Goal: Information Seeking & Learning: Compare options

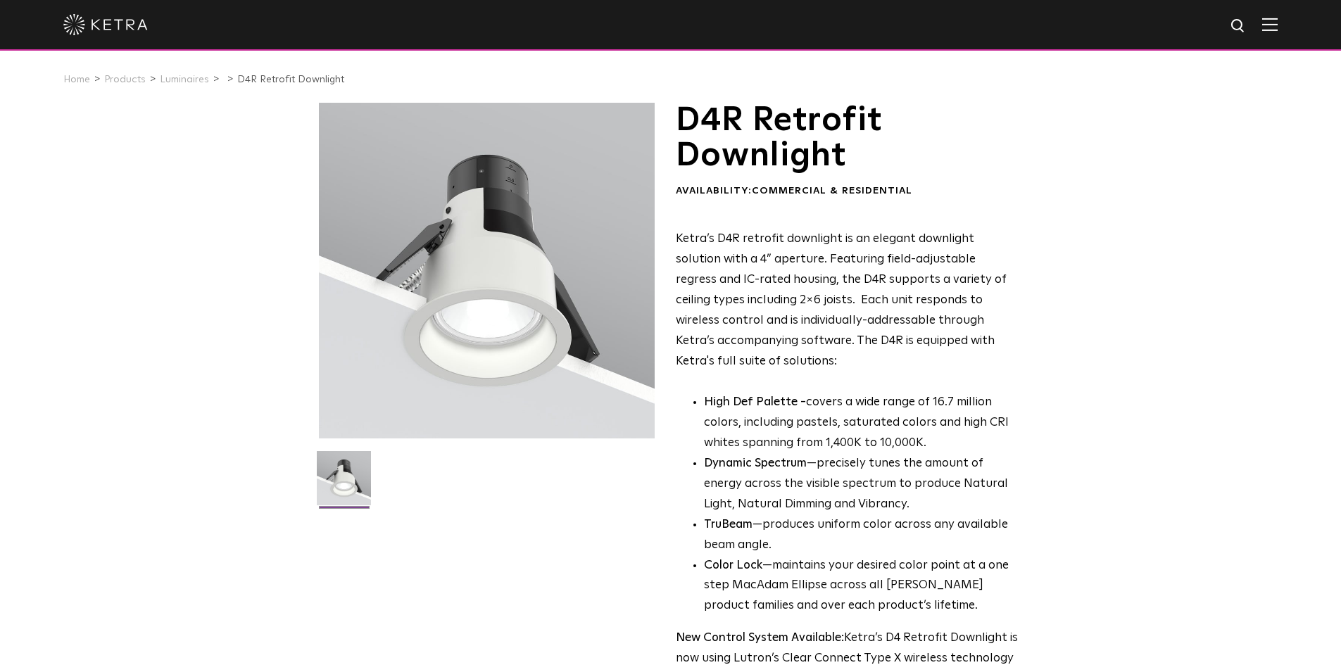
click at [492, 291] on div at bounding box center [487, 271] width 336 height 336
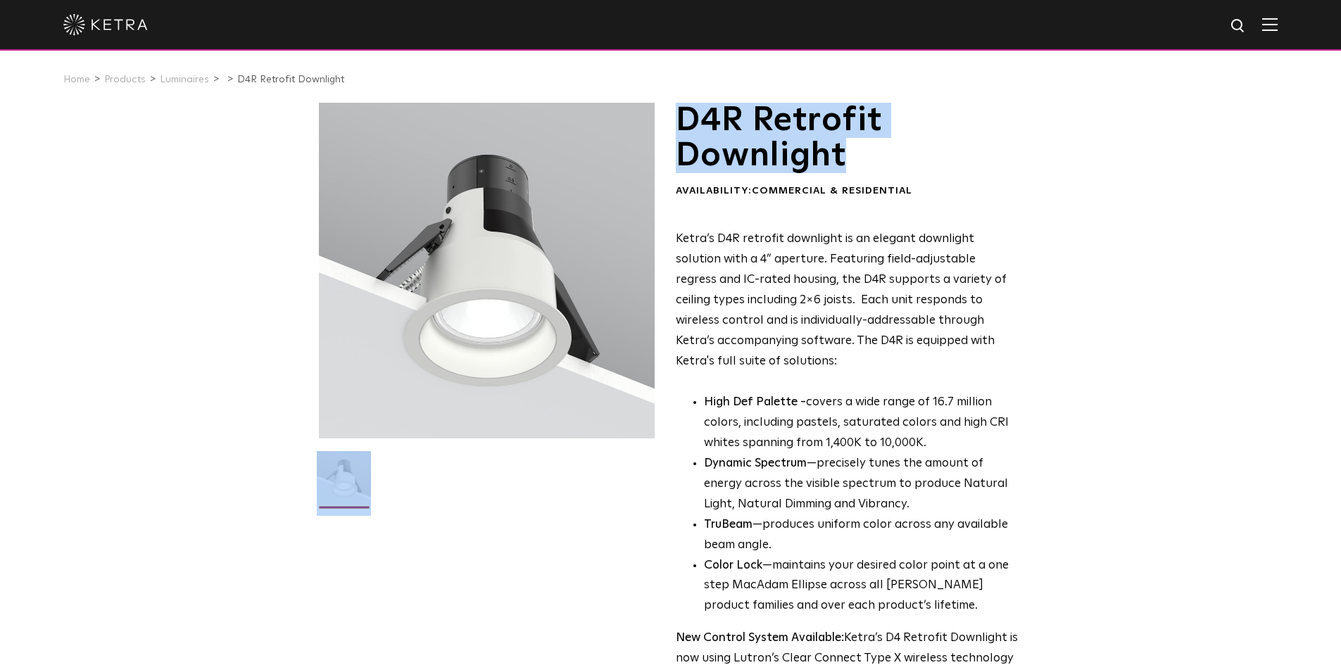
drag, startPoint x: 863, startPoint y: 160, endPoint x: 660, endPoint y: 127, distance: 206.1
click at [660, 127] on div "D4R Retrofit Downlight Availability: Commercial & Residential Ketra’s D4R retro…" at bounding box center [671, 465] width 704 height 724
drag, startPoint x: 712, startPoint y: 130, endPoint x: 1056, endPoint y: 141, distance: 343.7
click at [1056, 141] on div "D4R Retrofit Downlight Availability: Commercial & Residential Ketra’s D4R retro…" at bounding box center [670, 465] width 1341 height 724
click at [966, 163] on h1 "D4R Retrofit Downlight" at bounding box center [847, 138] width 343 height 71
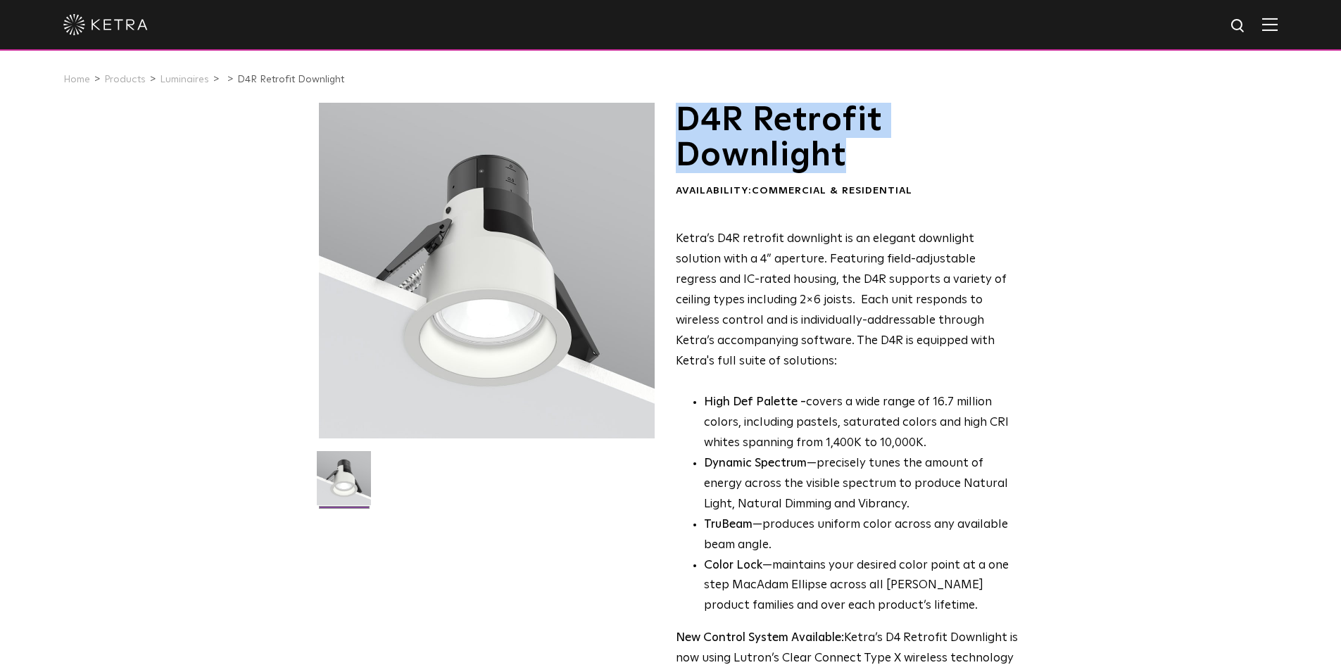
drag, startPoint x: 858, startPoint y: 164, endPoint x: 686, endPoint y: 133, distance: 175.2
click at [686, 133] on h1 "D4R Retrofit Downlight" at bounding box center [847, 138] width 343 height 71
copy h1 "D4R Retrofit Downlight"
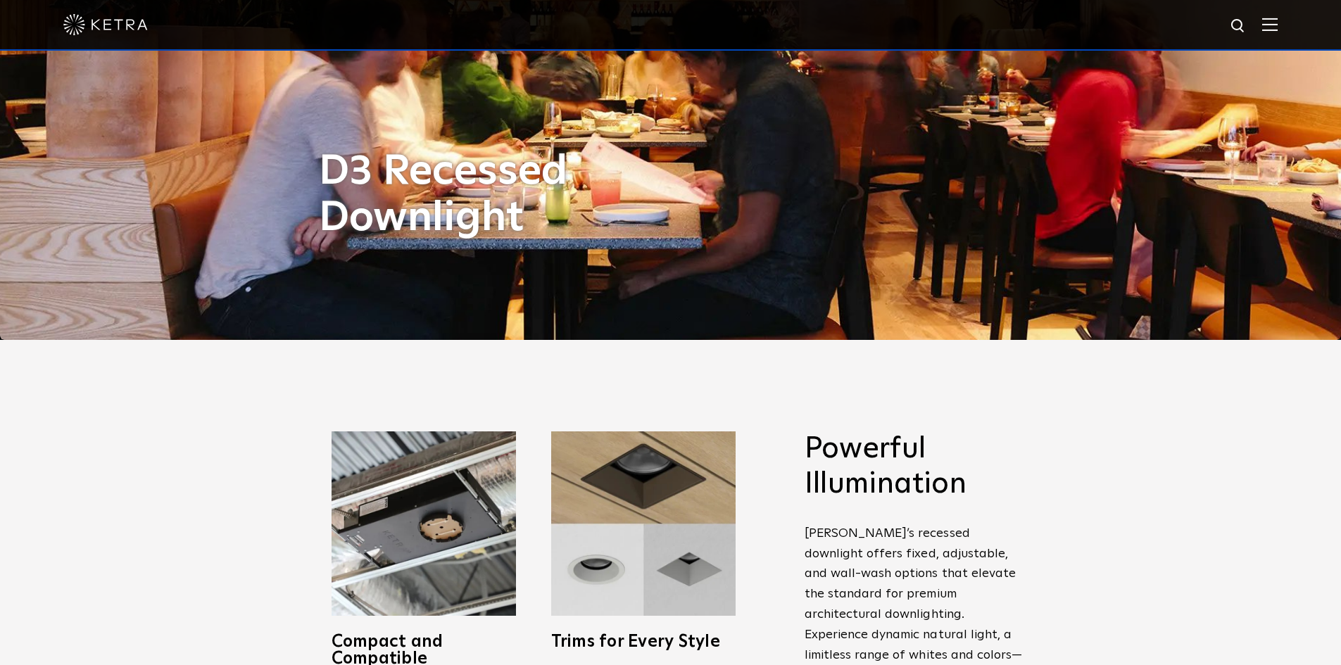
scroll to position [422, 0]
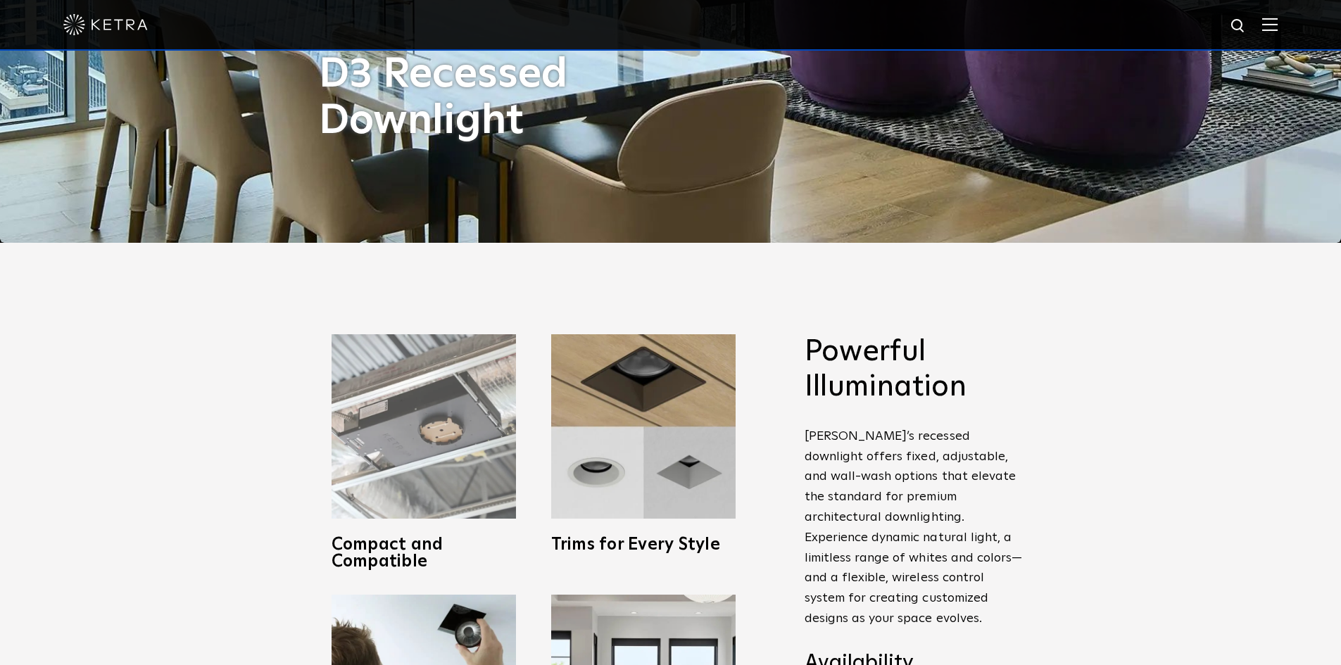
click at [432, 467] on img at bounding box center [424, 426] width 184 height 184
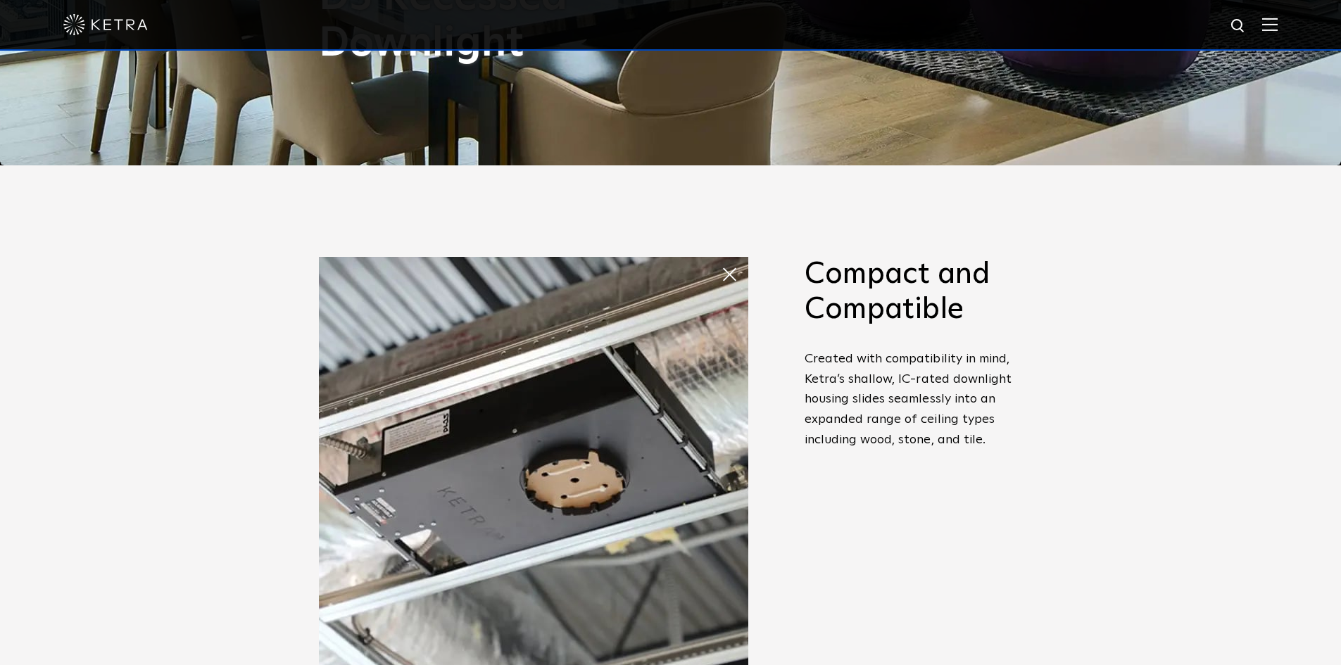
scroll to position [634, 0]
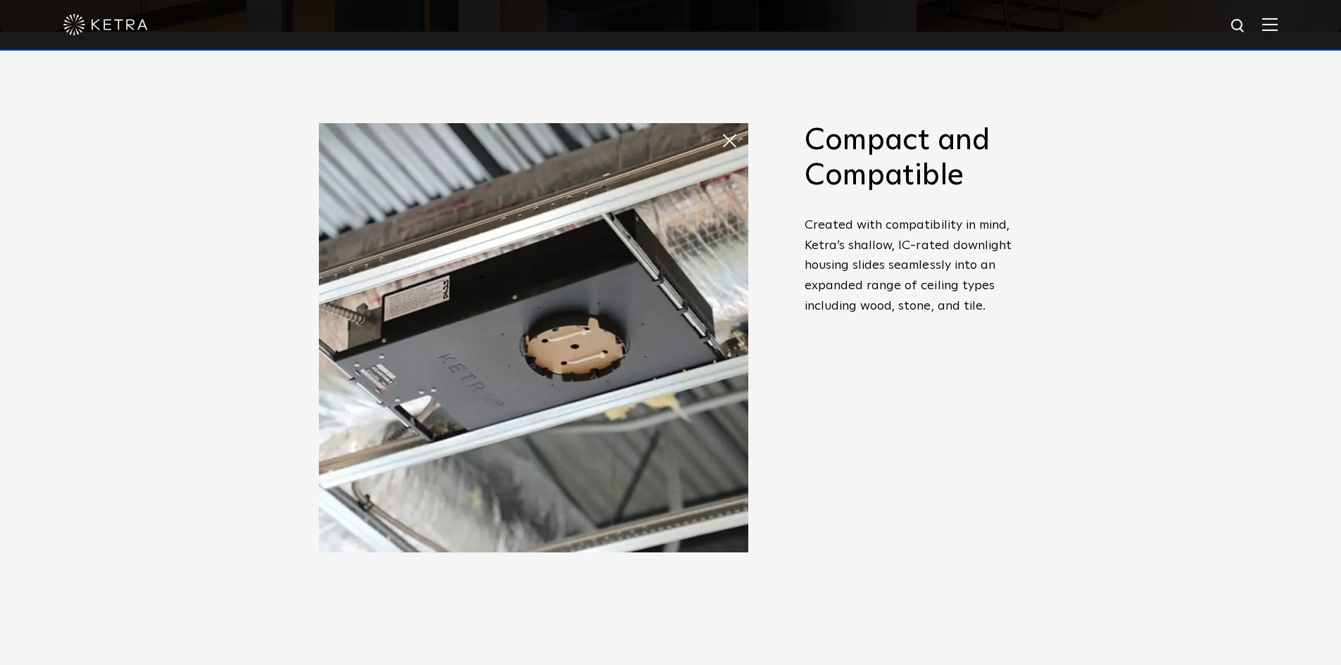
drag, startPoint x: 461, startPoint y: 261, endPoint x: 426, endPoint y: 226, distance: 49.8
click at [426, 226] on img at bounding box center [533, 337] width 429 height 429
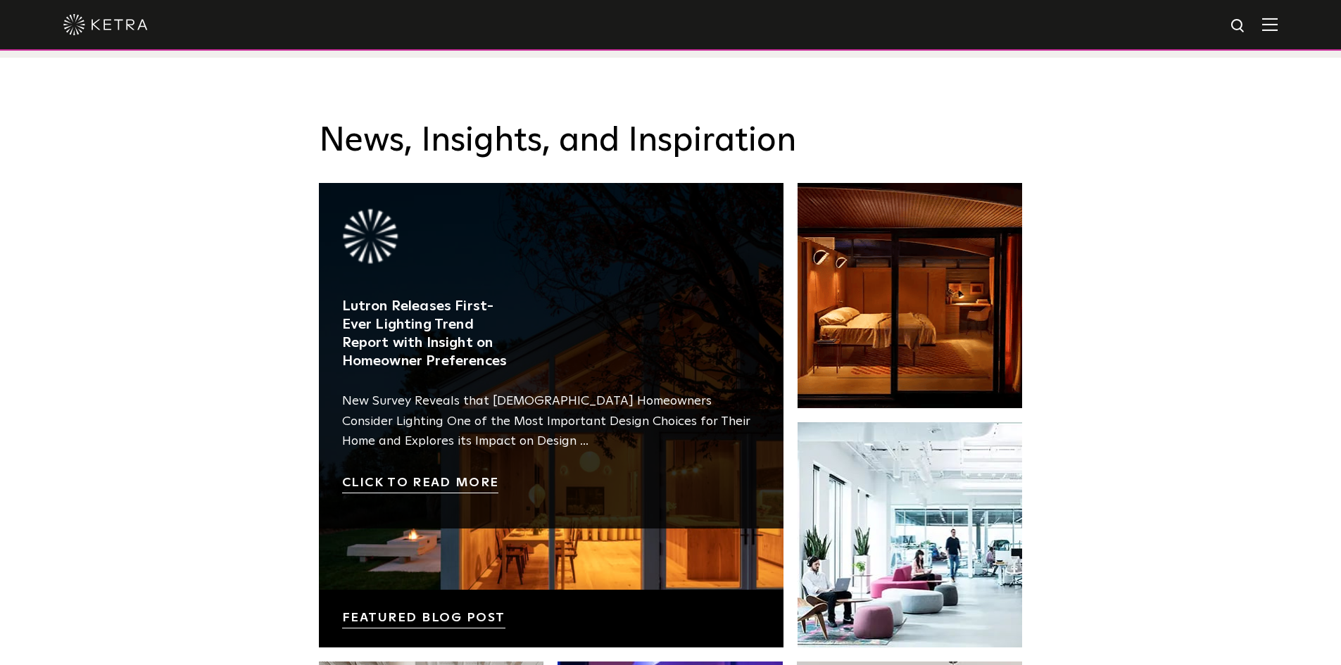
scroll to position [2182, 0]
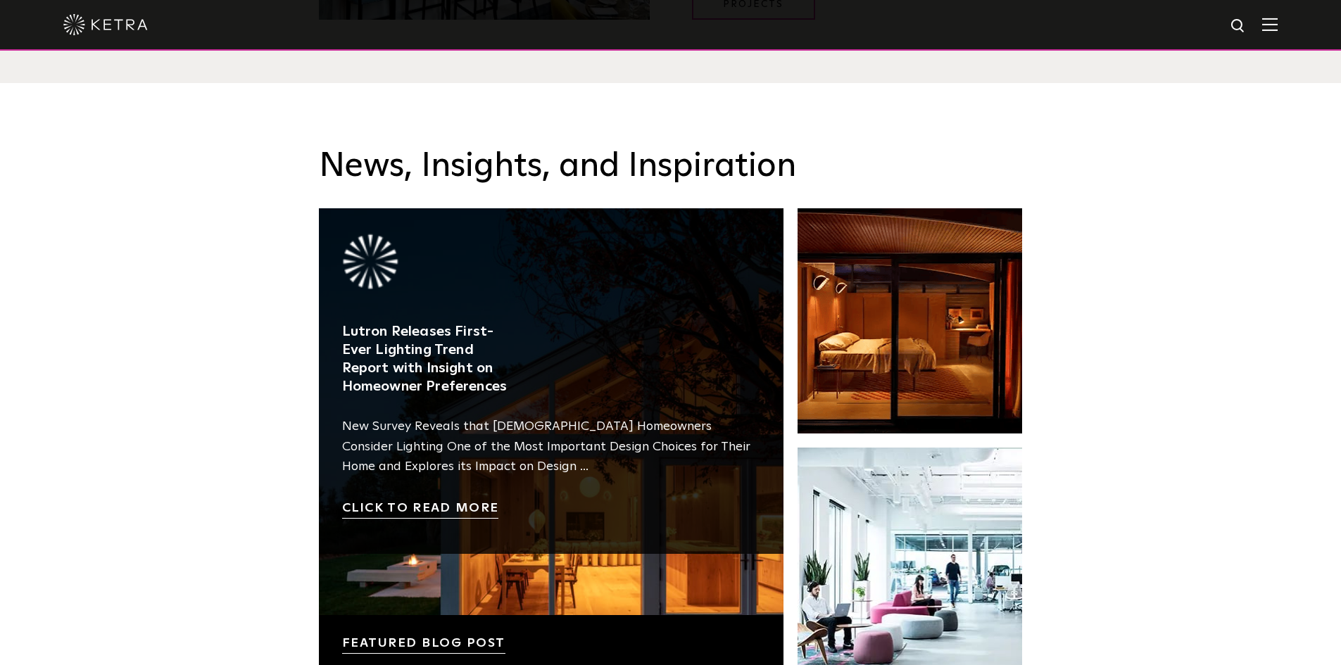
click at [514, 586] on link at bounding box center [551, 440] width 465 height 465
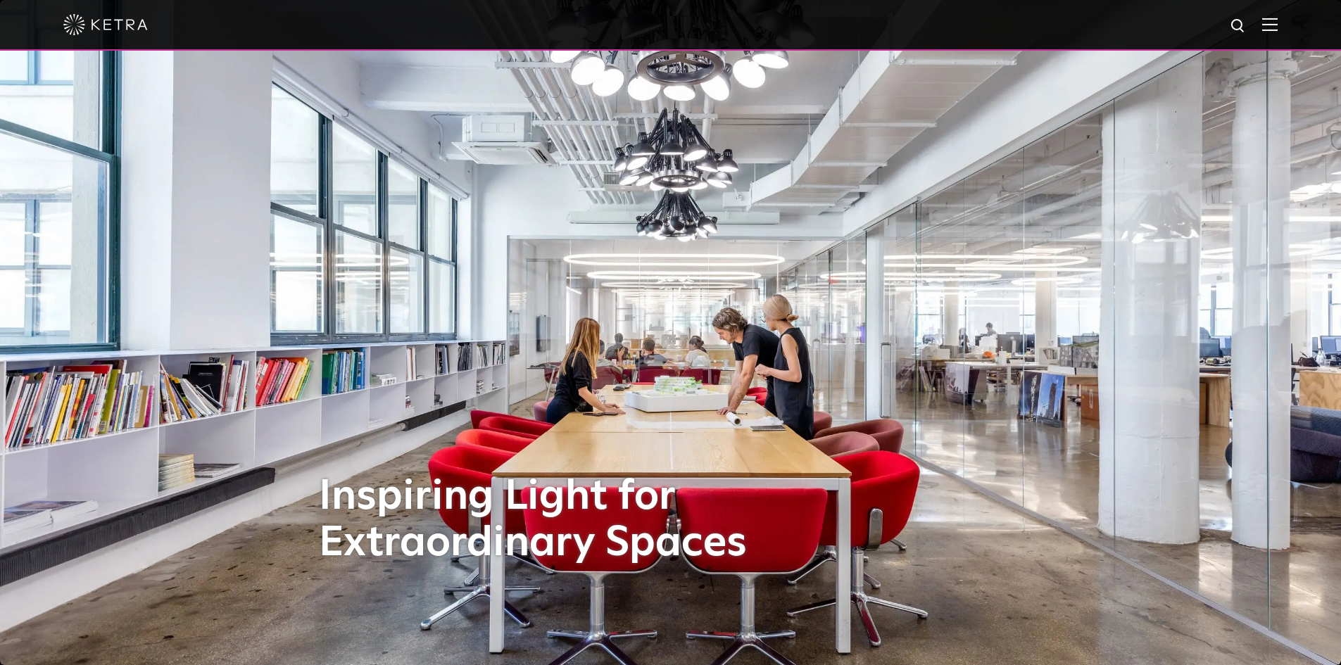
click at [1288, 27] on div at bounding box center [670, 25] width 1341 height 51
click at [1272, 27] on div at bounding box center [670, 24] width 1214 height 49
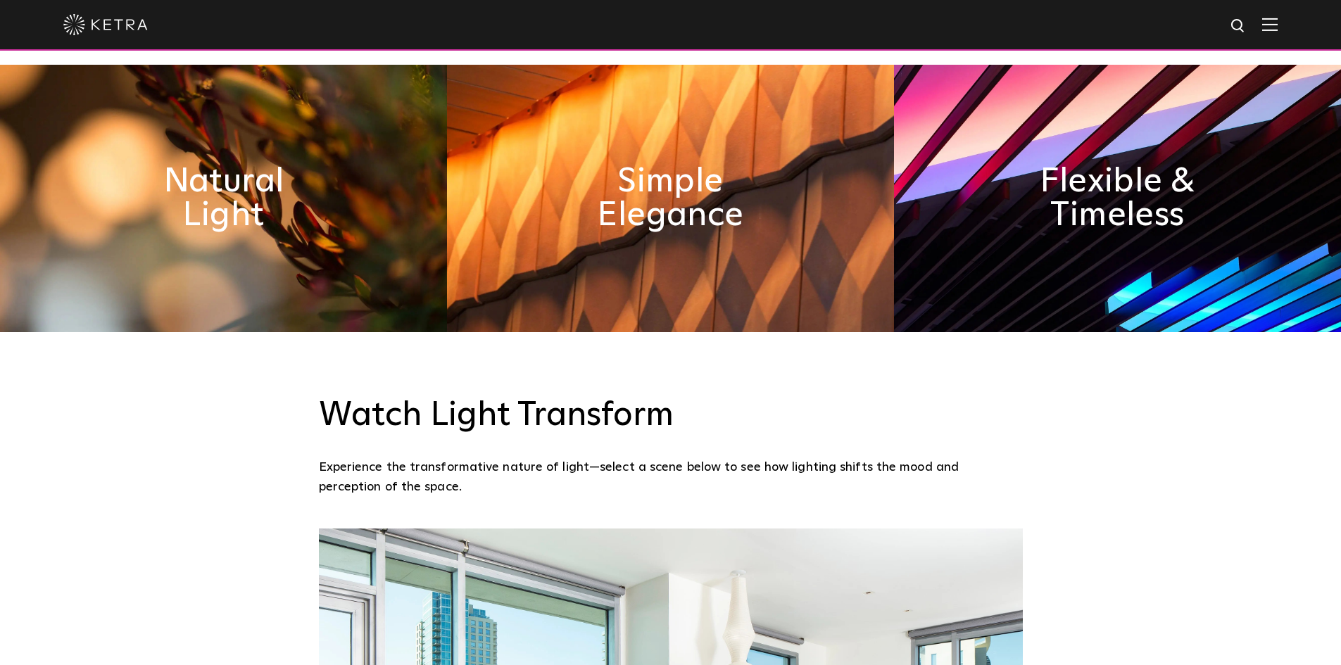
scroll to position [845, 0]
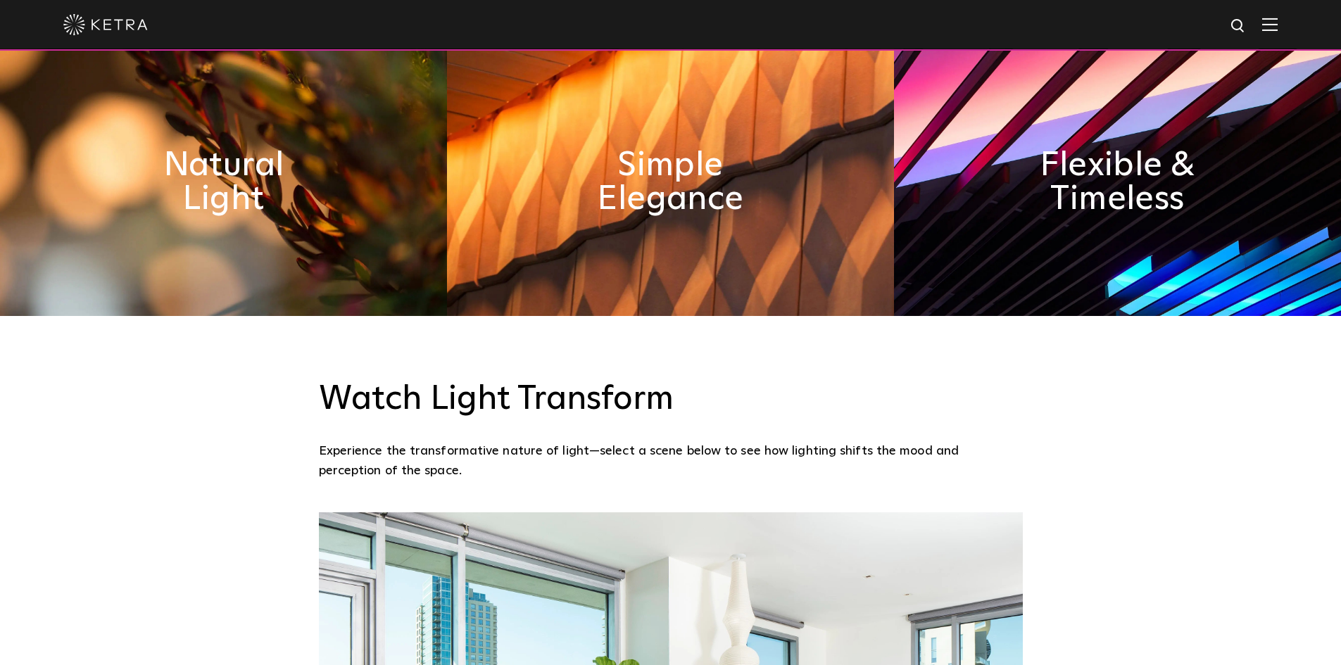
click at [253, 227] on img at bounding box center [223, 182] width 447 height 267
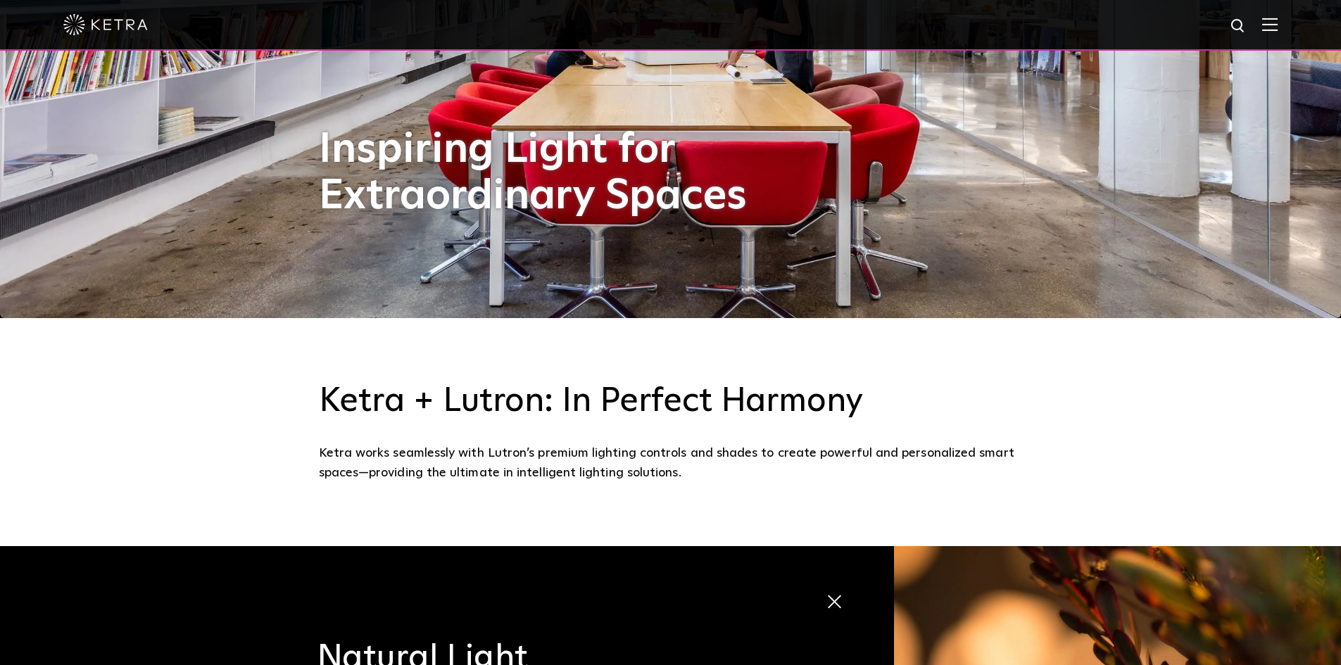
scroll to position [352, 0]
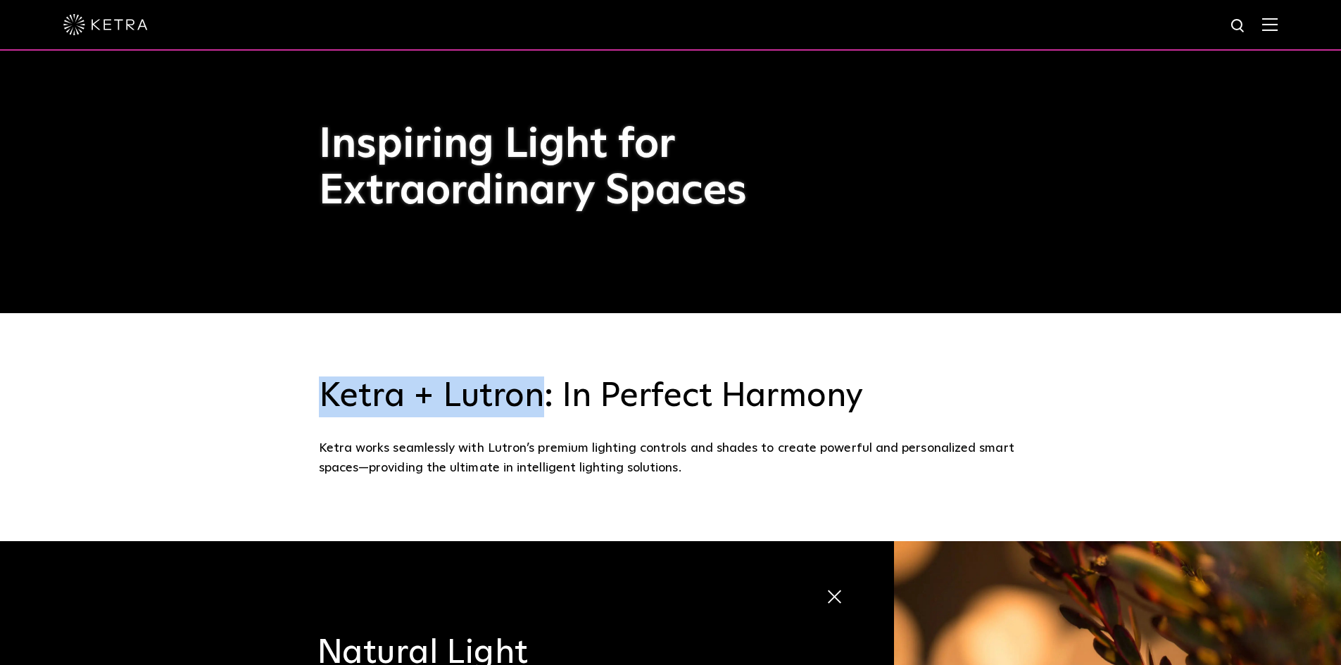
drag, startPoint x: 540, startPoint y: 401, endPoint x: 315, endPoint y: 393, distance: 225.4
click at [315, 393] on div "[PERSON_NAME] + Lutron: In Perfect Harmony [PERSON_NAME] works seamlessly with …" at bounding box center [671, 427] width 732 height 101
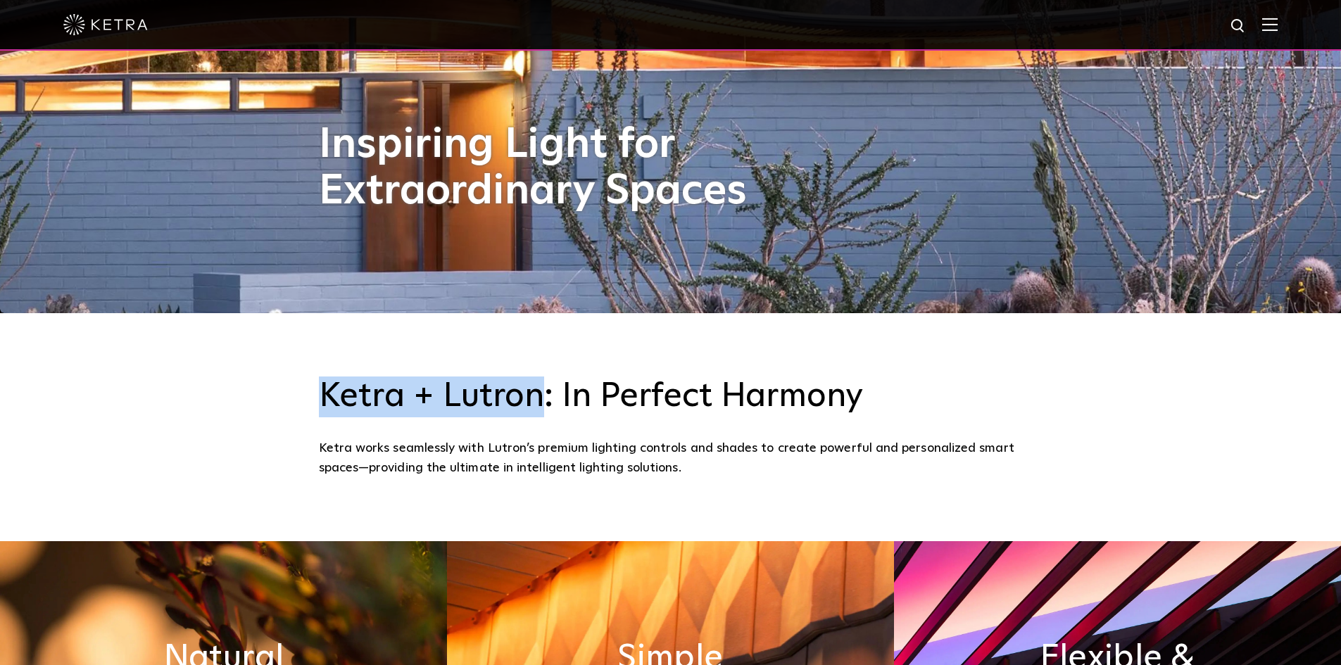
copy h3 "Ketra + Lutron"
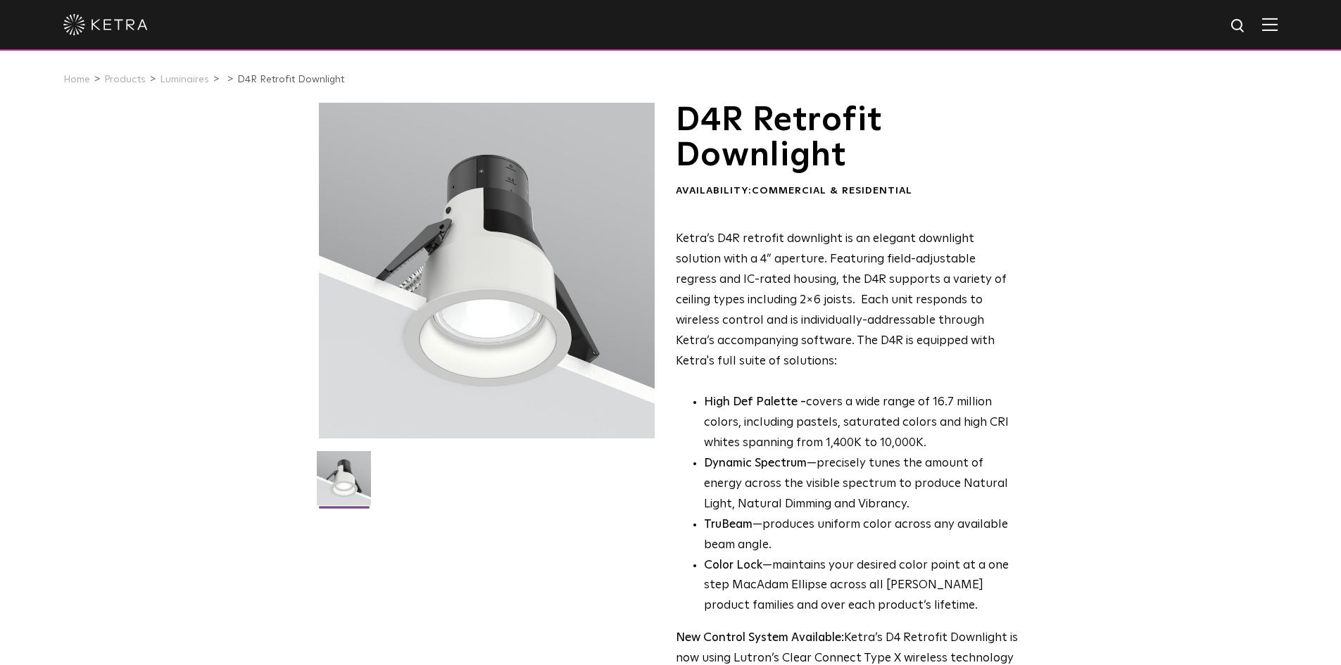
click at [27, 346] on div "D4R Retrofit Downlight Availability: Commercial & Residential Ketra’s D4R retro…" at bounding box center [670, 465] width 1341 height 724
